Goal: Transaction & Acquisition: Purchase product/service

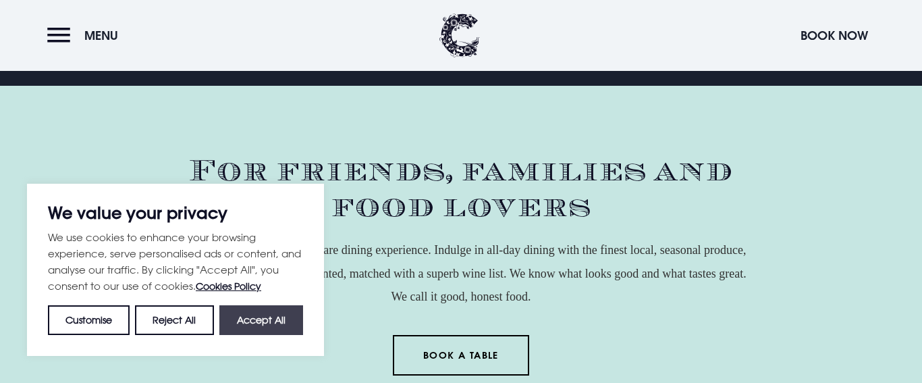
click at [267, 318] on button "Accept All" at bounding box center [261, 320] width 84 height 30
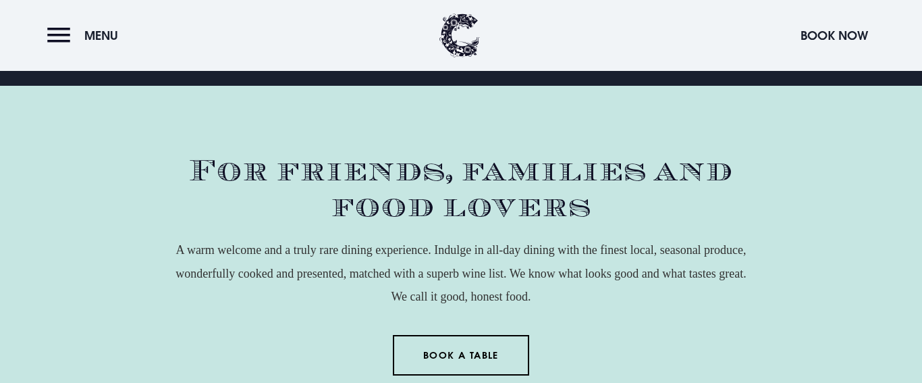
checkbox input "true"
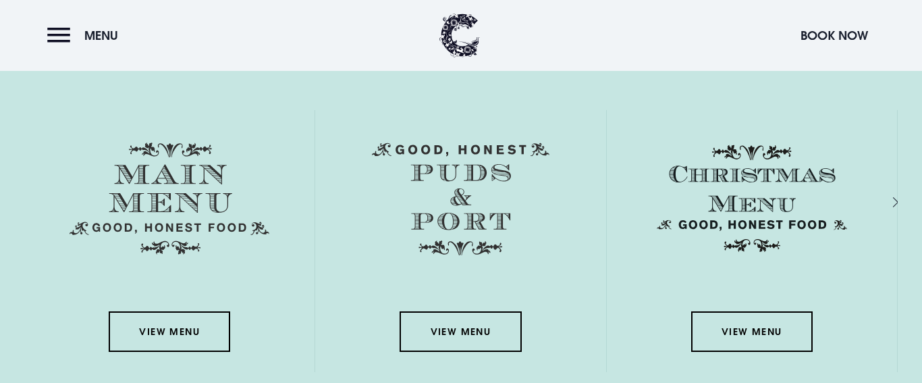
scroll to position [2241, 0]
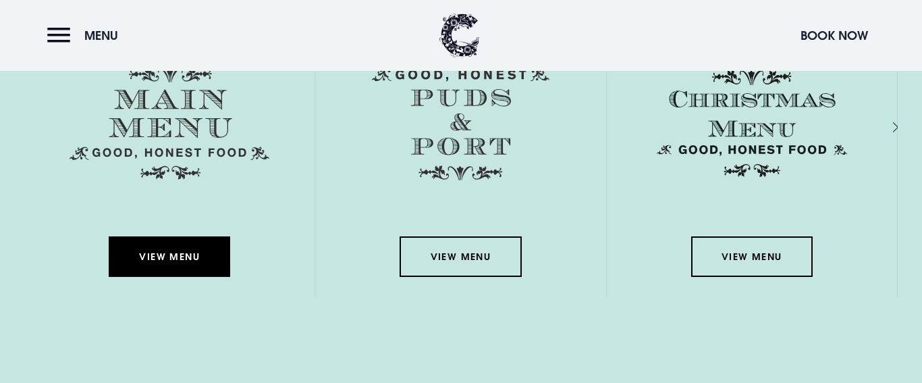
click at [185, 257] on link "View Menu" at bounding box center [170, 256] width 122 height 41
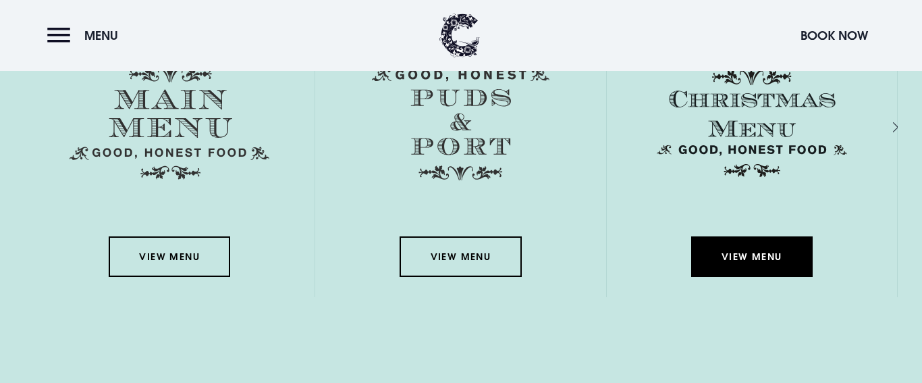
click at [750, 256] on link "View Menu" at bounding box center [752, 256] width 122 height 41
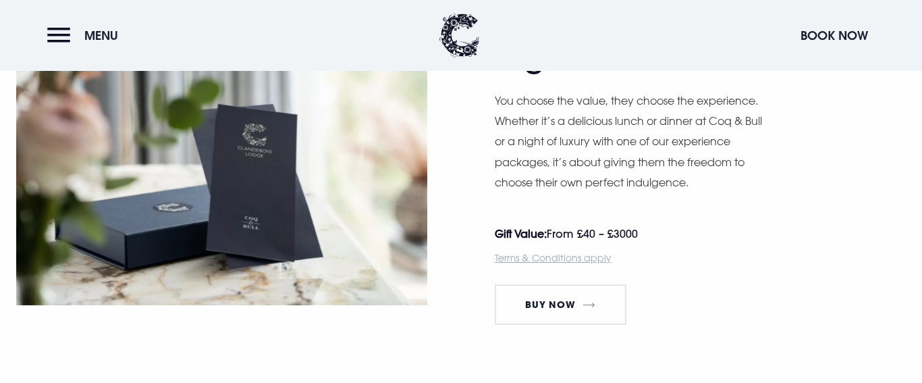
scroll to position [729, 0]
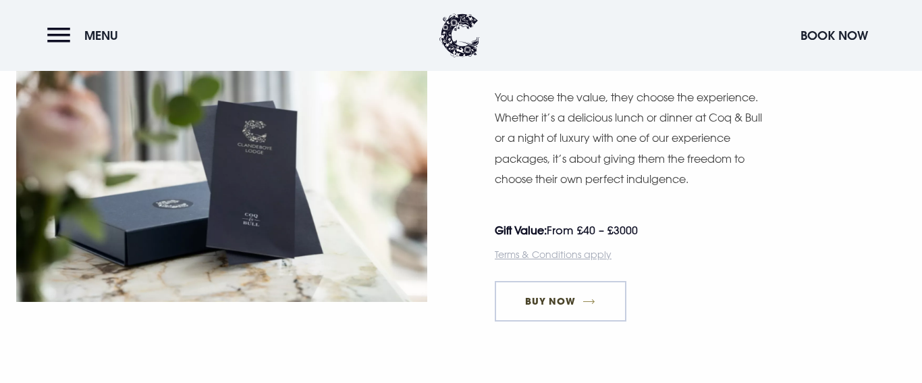
click at [570, 301] on link "Buy Now" at bounding box center [561, 301] width 132 height 41
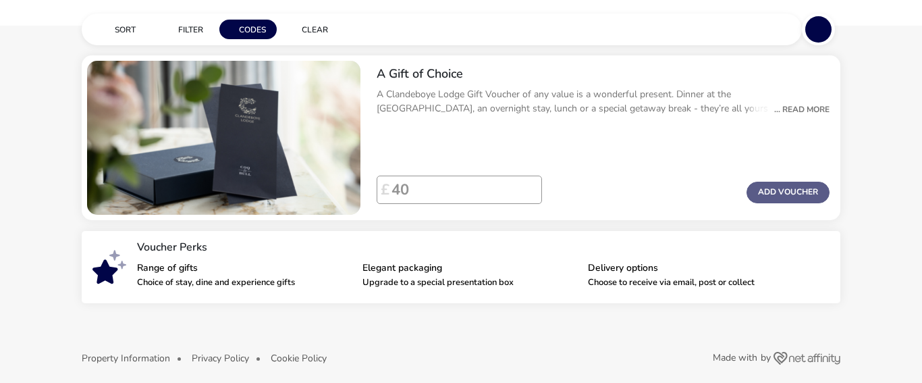
scroll to position [59, 0]
